Goal: Transaction & Acquisition: Purchase product/service

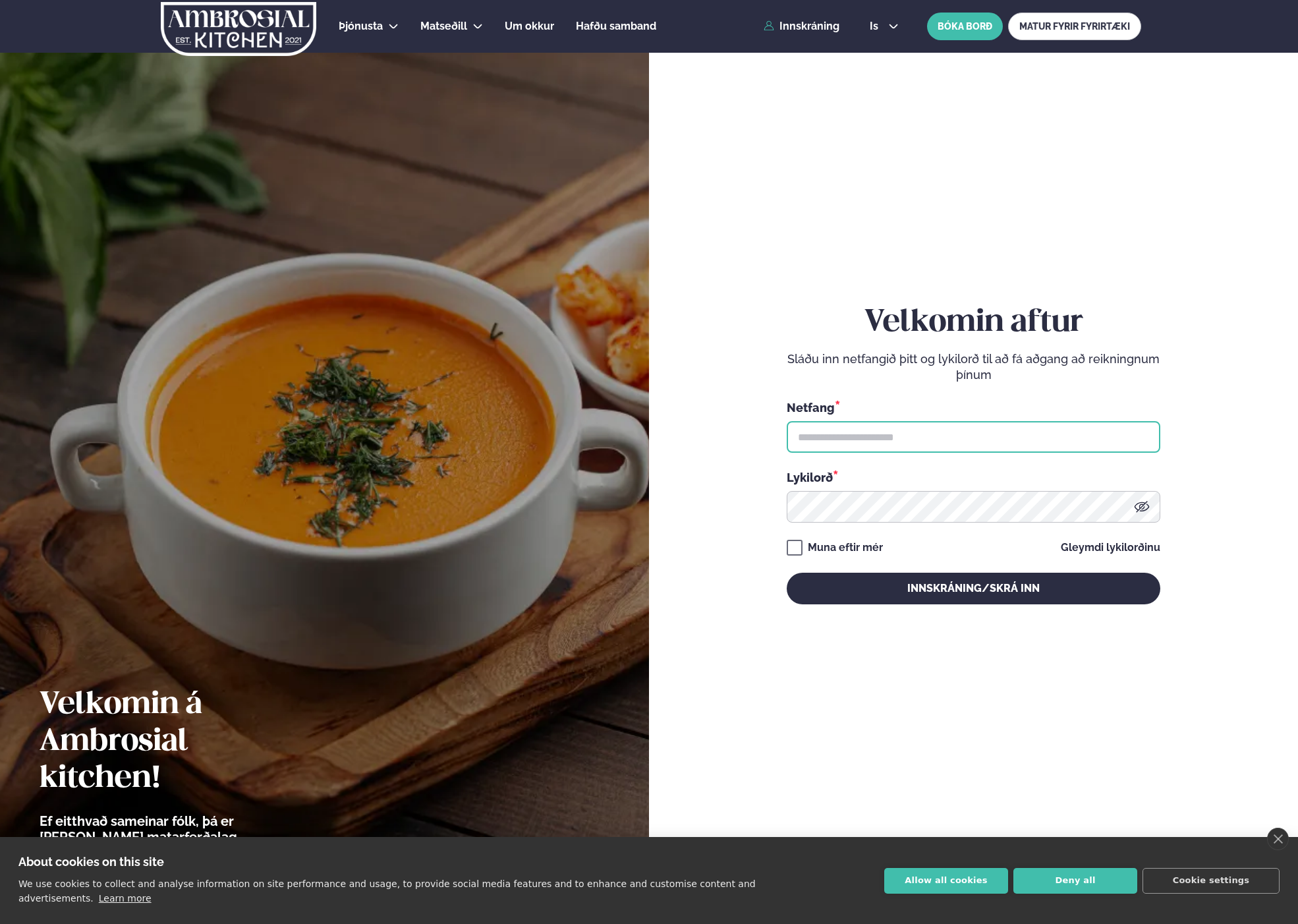
click at [888, 442] on input "text" at bounding box center [973, 437] width 373 height 31
type input "**********"
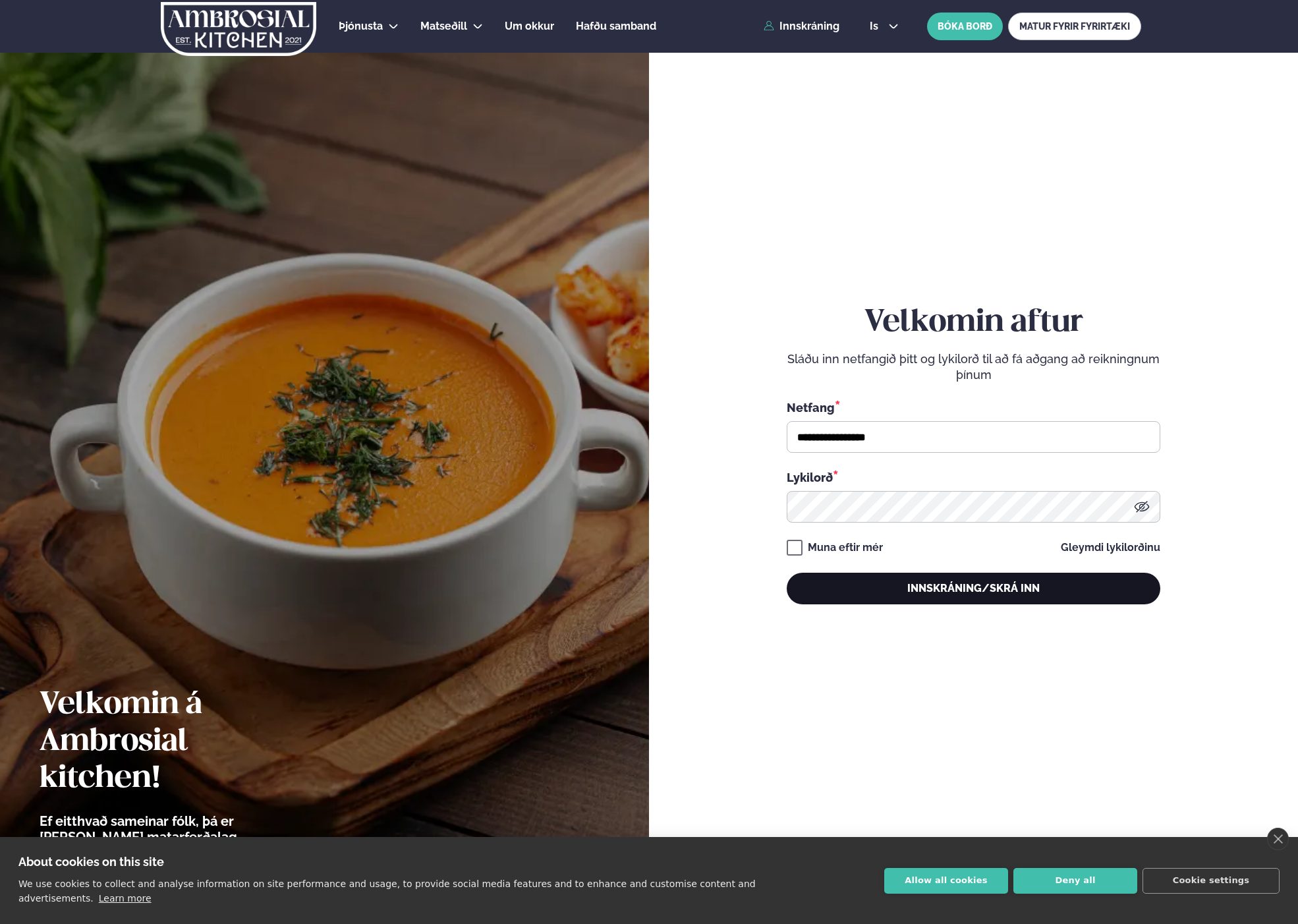
click at [915, 591] on button "Innskráning/Skrá inn" at bounding box center [973, 588] width 373 height 31
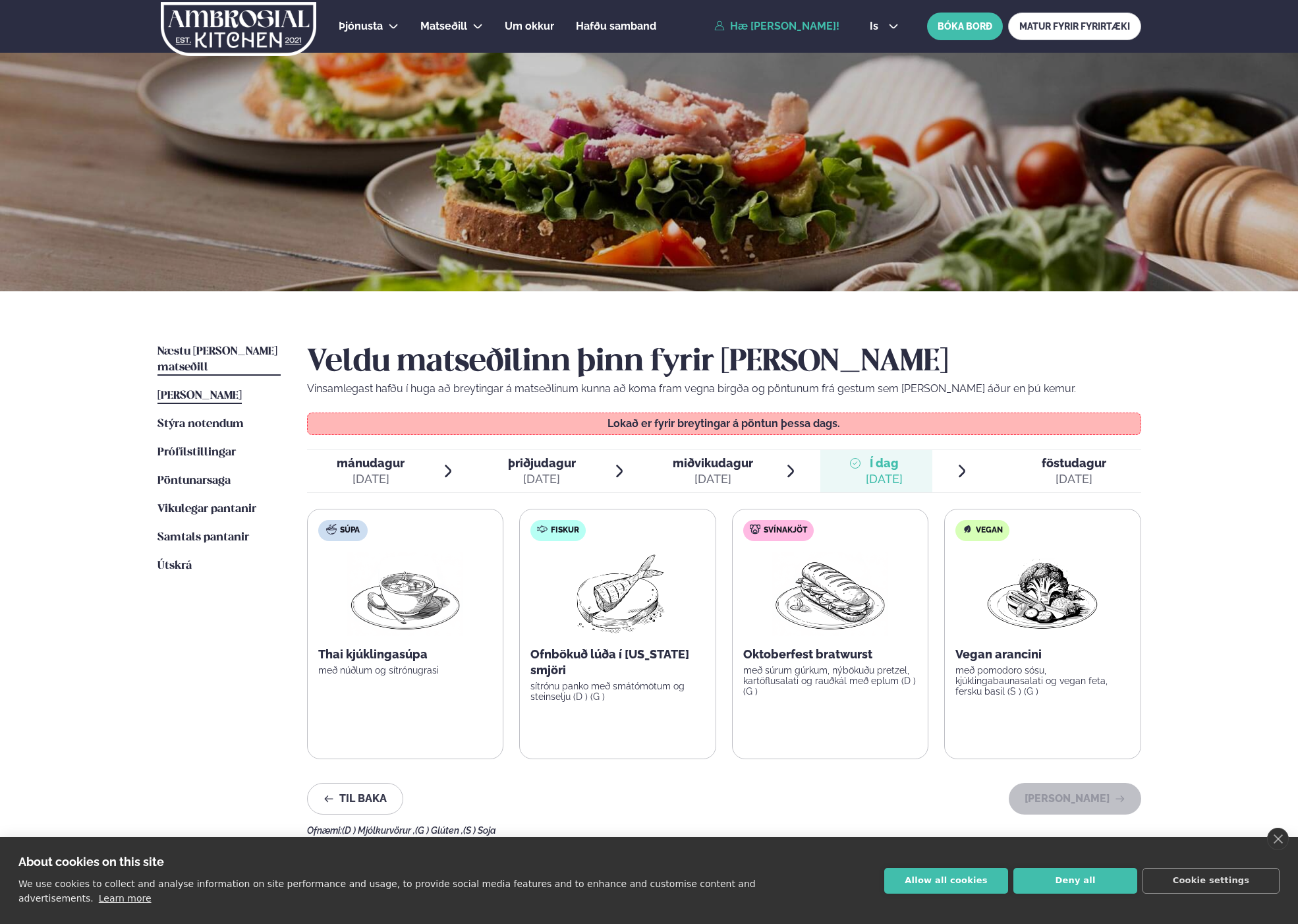
click at [175, 346] on span "Næstu [PERSON_NAME] matseðill" at bounding box center [217, 359] width 120 height 27
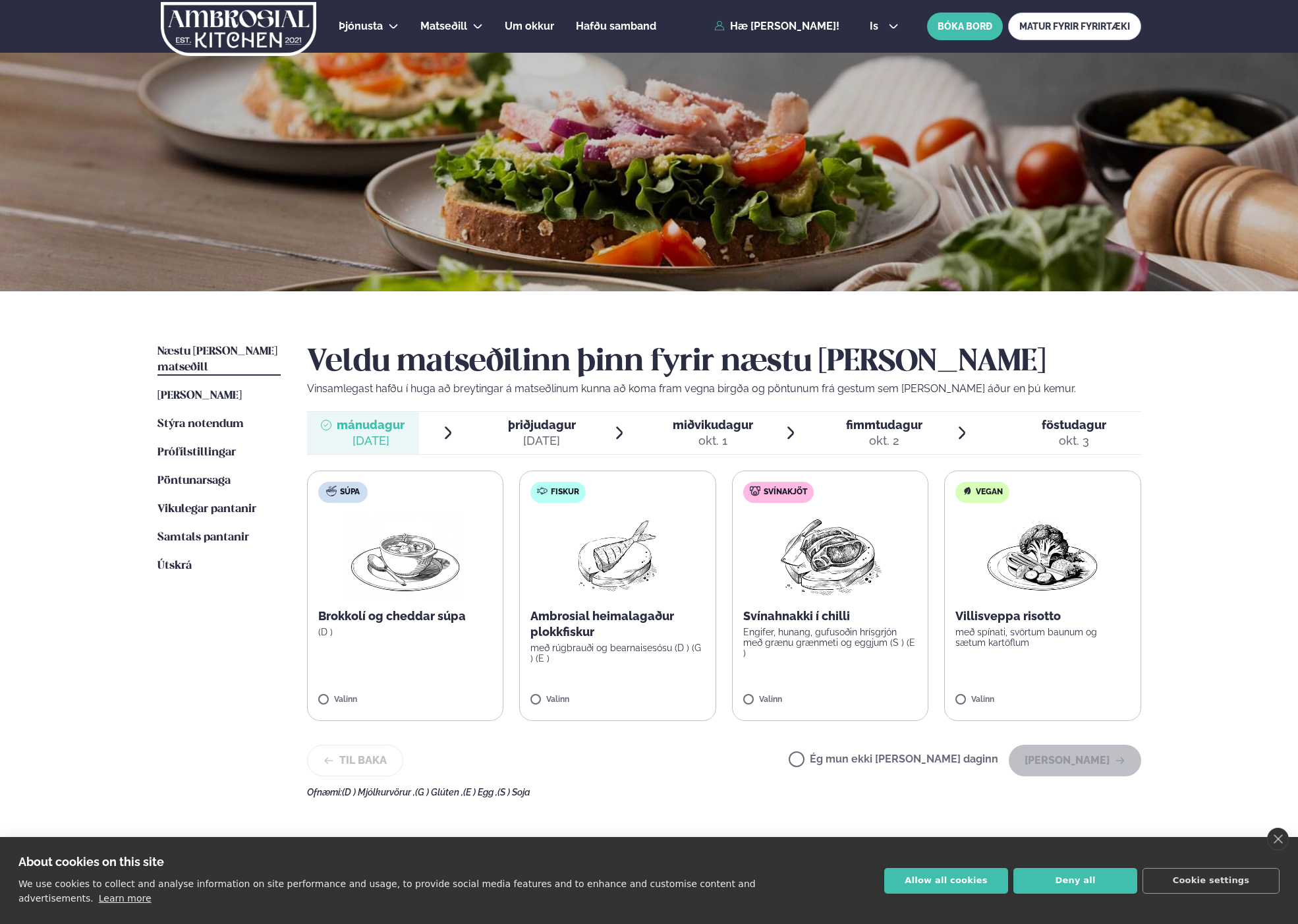
click at [631, 659] on p "með rúgbrauði og bearnaisesósu (D ) (G ) (E )" at bounding box center [618, 653] width 174 height 21
click at [1076, 756] on button "[PERSON_NAME]" at bounding box center [1075, 761] width 133 height 31
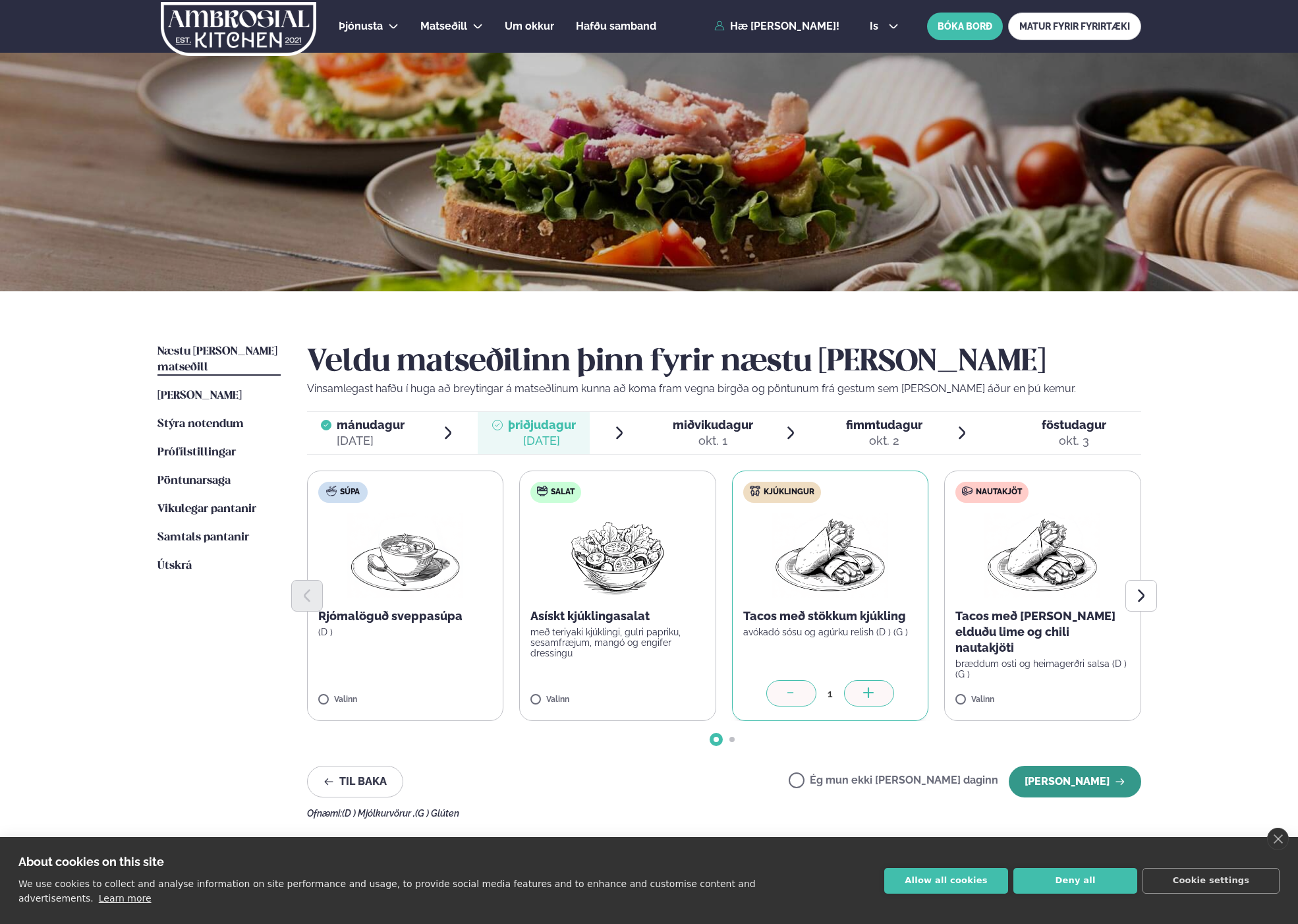
click at [1109, 773] on button "[PERSON_NAME]" at bounding box center [1075, 781] width 133 height 31
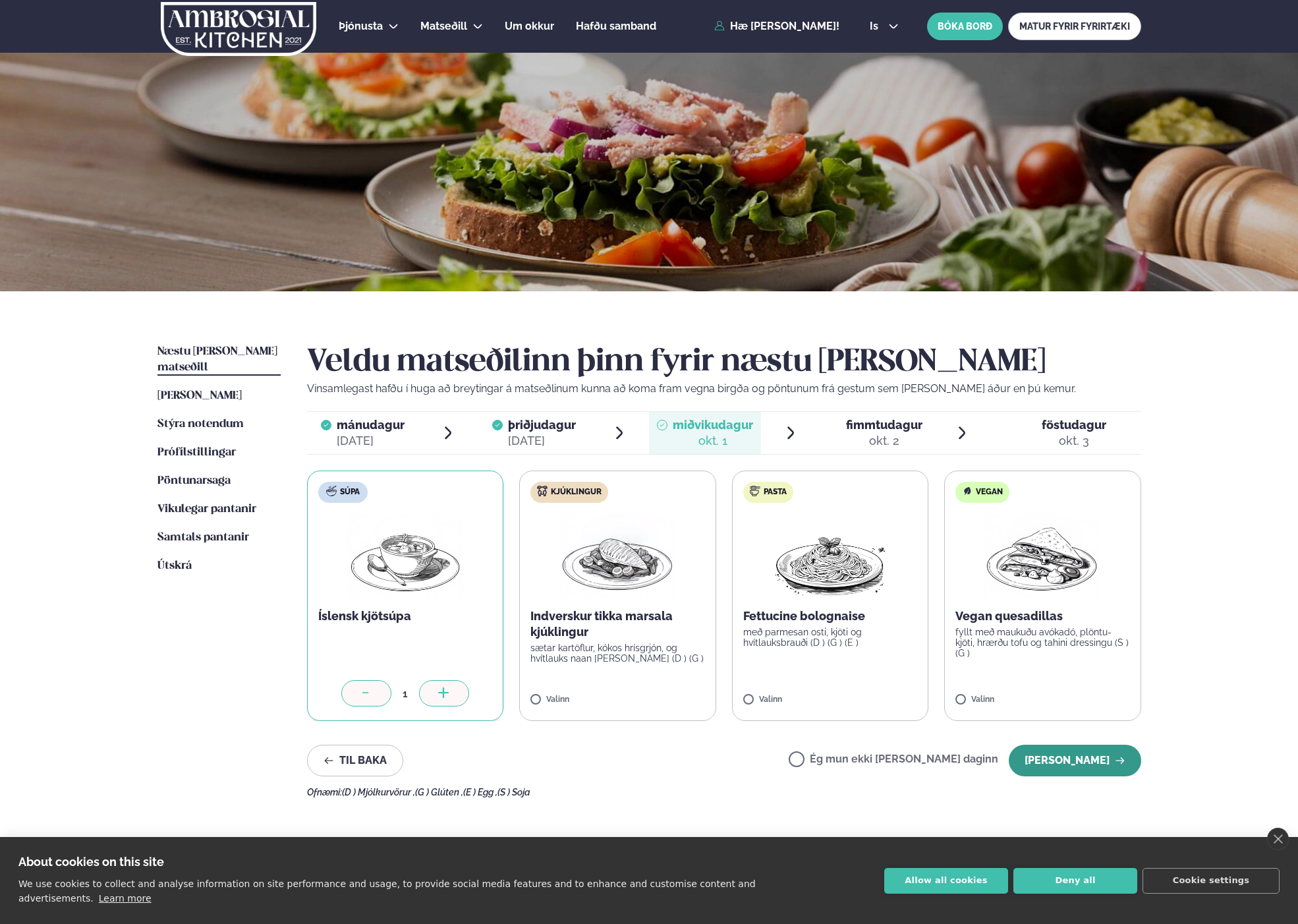
click at [1084, 760] on button "[PERSON_NAME]" at bounding box center [1075, 761] width 133 height 31
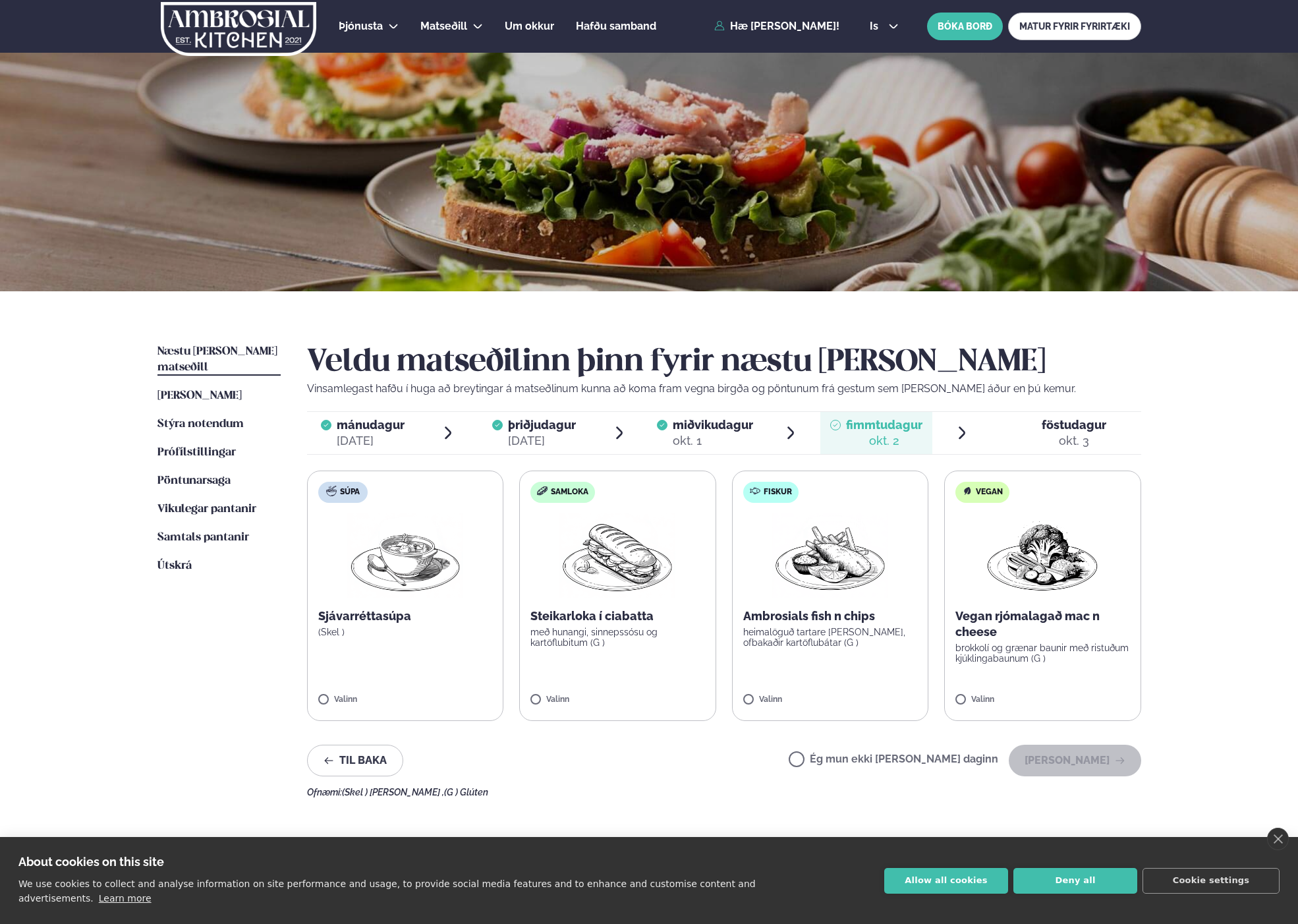
click at [1203, 680] on div "Þjónusta Hádegismatur fyrir fyrirtæki Fyrirtækja veitingar Einkapartý Matseðill…" at bounding box center [649, 558] width 1298 height 1116
click at [1076, 765] on button "[PERSON_NAME]" at bounding box center [1075, 761] width 133 height 31
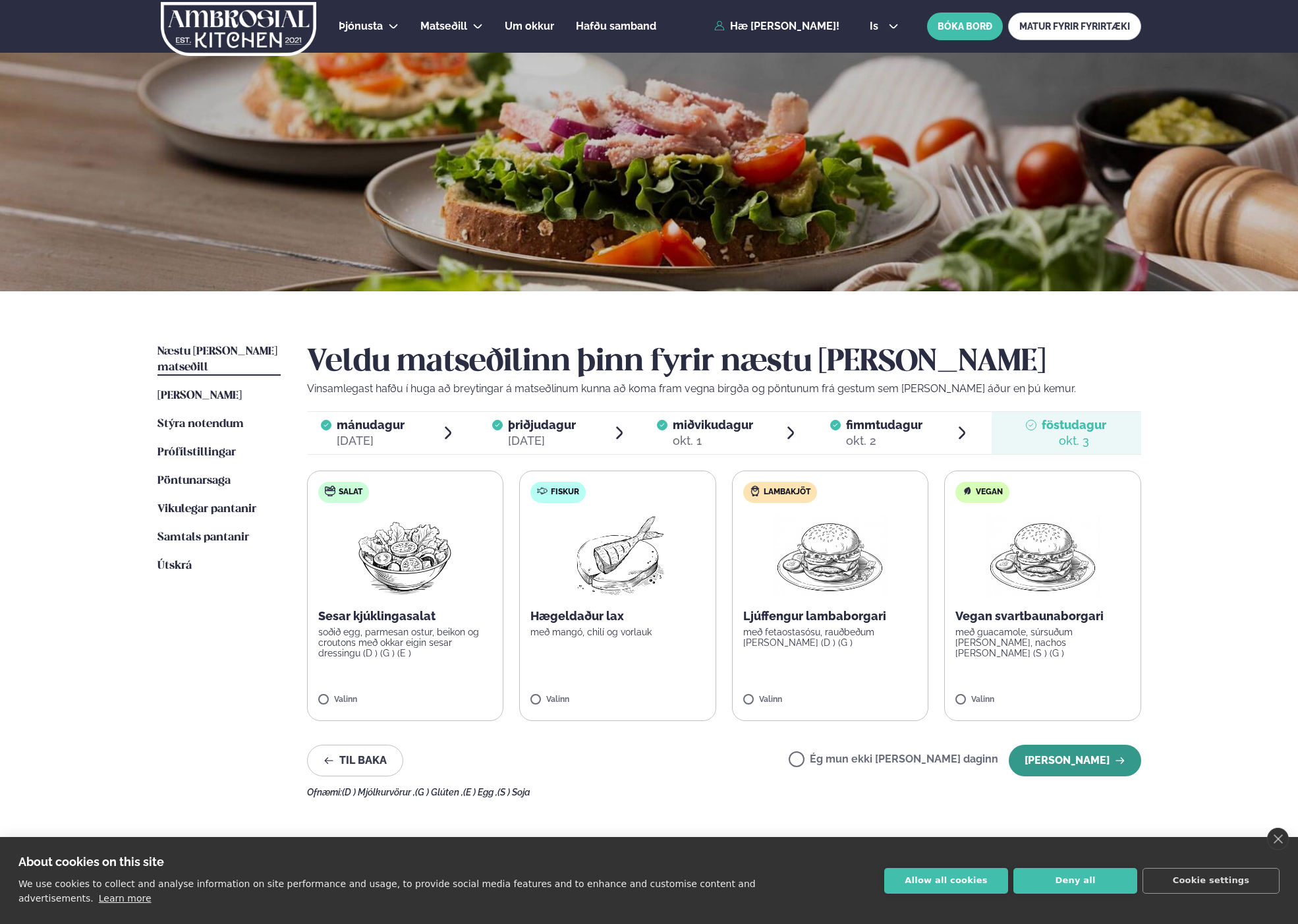
click at [1084, 756] on button "[PERSON_NAME]" at bounding box center [1075, 761] width 133 height 31
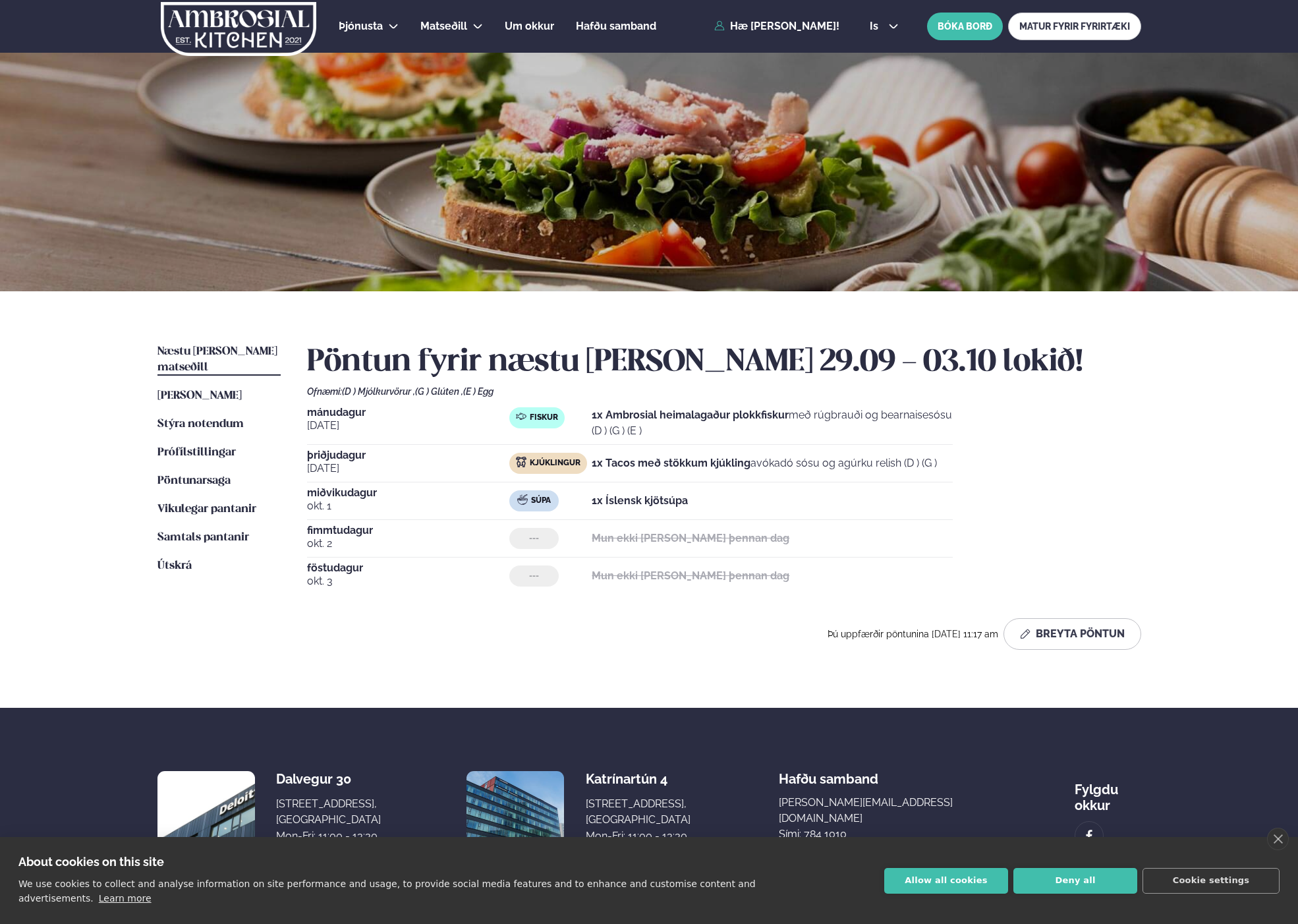
scroll to position [1, 0]
drag, startPoint x: 612, startPoint y: 644, endPoint x: 523, endPoint y: 598, distance: 100.2
click at [612, 644] on div "Þú uppfærðir pöntunina [DATE] 11:17 am Breyta Pöntun" at bounding box center [724, 633] width 834 height 31
